Goal: Information Seeking & Learning: Learn about a topic

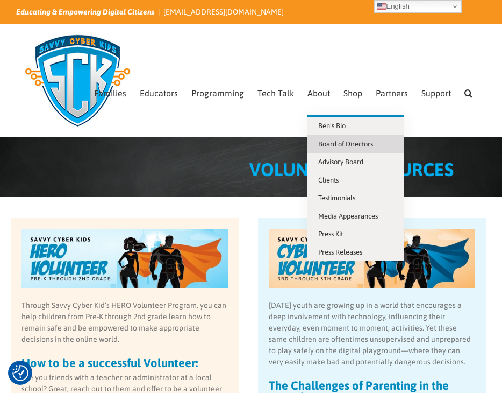
click at [318, 140] on span "Board of Directors" at bounding box center [345, 144] width 55 height 8
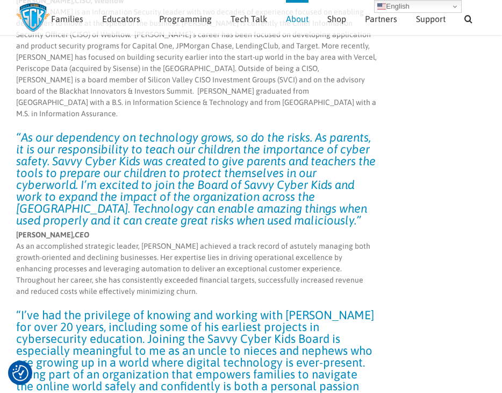
scroll to position [4330, 0]
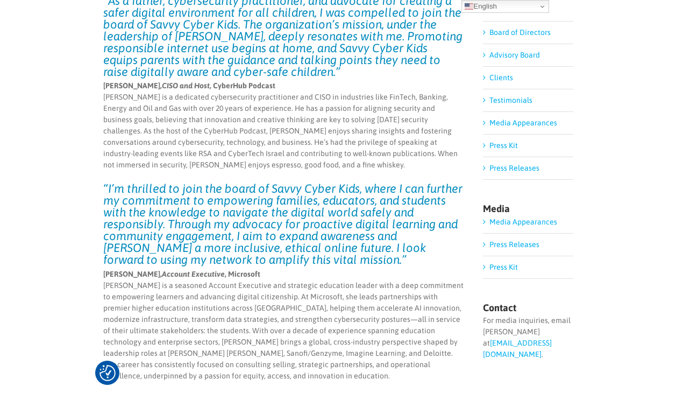
scroll to position [0, 0]
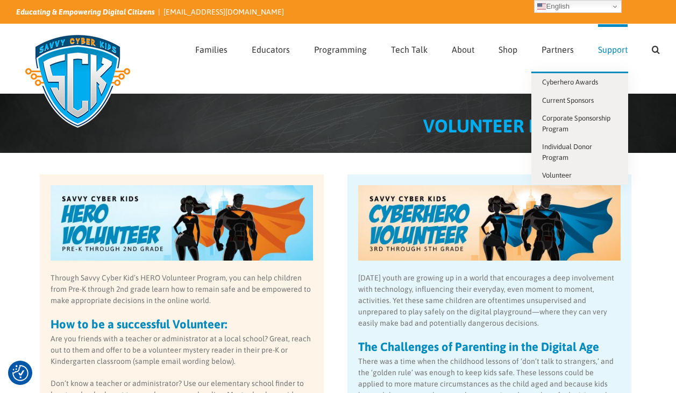
click at [606, 53] on span "Support" at bounding box center [613, 49] width 30 height 9
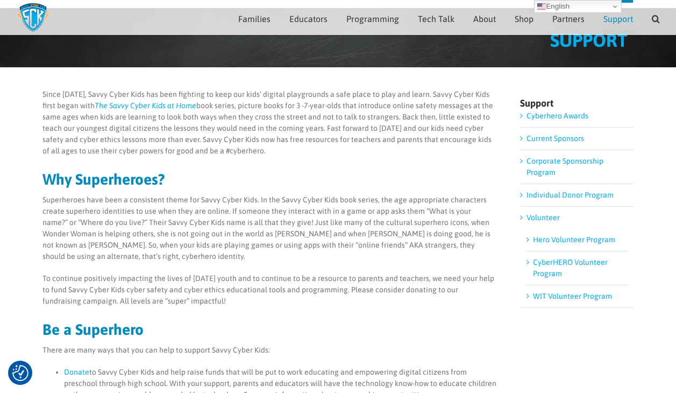
scroll to position [53, 0]
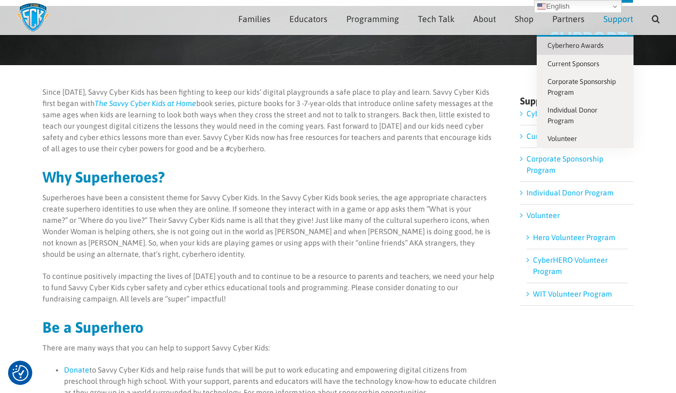
click at [597, 45] on span "Cyberhero Awards" at bounding box center [576, 45] width 56 height 8
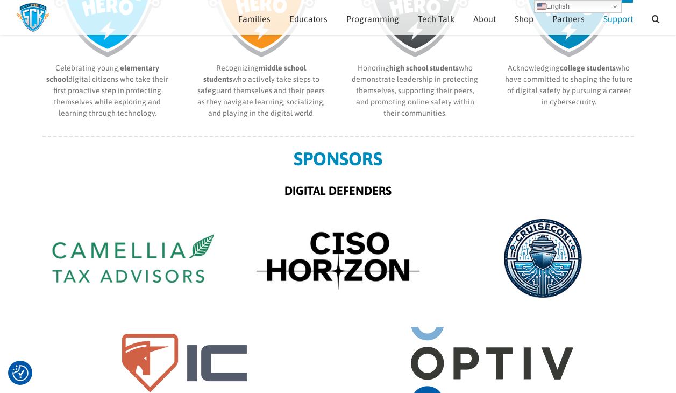
scroll to position [568, 0]
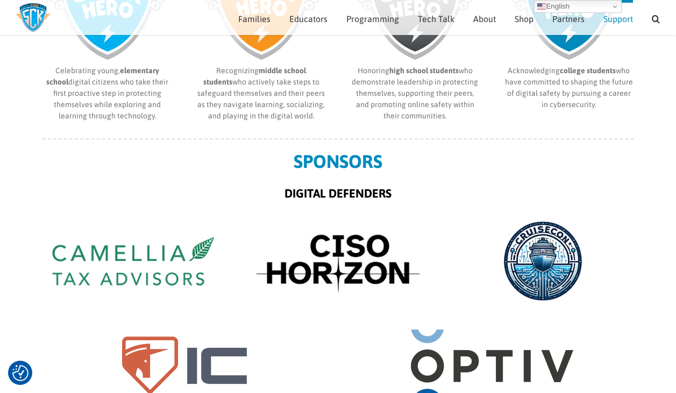
click at [157, 356] on img "CHA-sponsors-IC" at bounding box center [184, 365] width 215 height 108
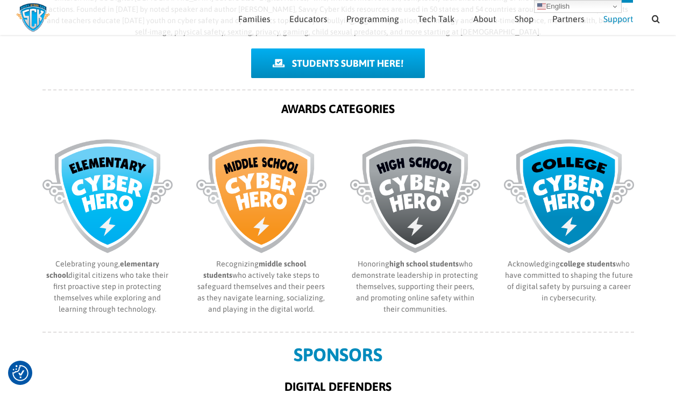
scroll to position [0, 0]
